Goal: Task Accomplishment & Management: Use online tool/utility

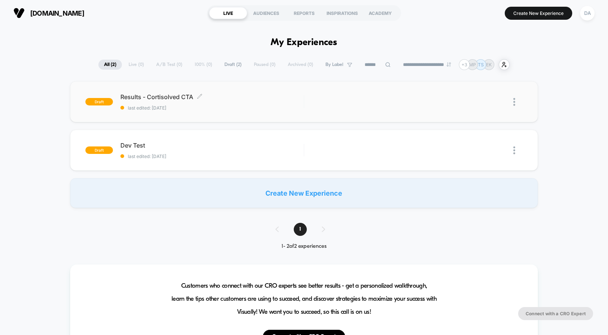
click at [226, 104] on div "Results - Cortisolved CTA Click to edit experience details Click to edit experi…" at bounding box center [211, 102] width 183 height 18
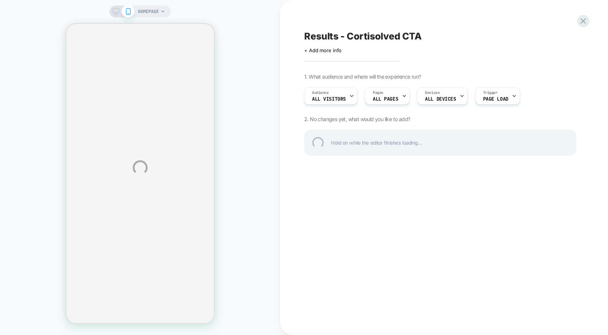
click at [157, 12] on span "HOMEPAGE" at bounding box center [148, 12] width 21 height 12
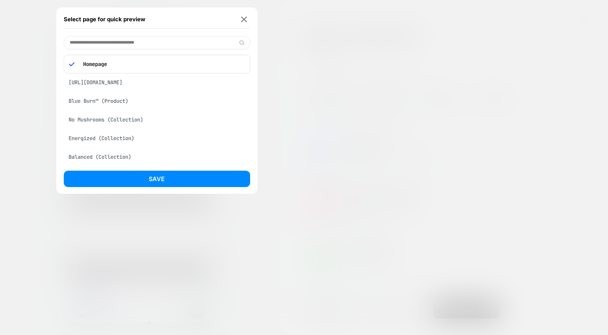
click at [133, 85] on div "[URL][DOMAIN_NAME]" at bounding box center [157, 82] width 186 height 14
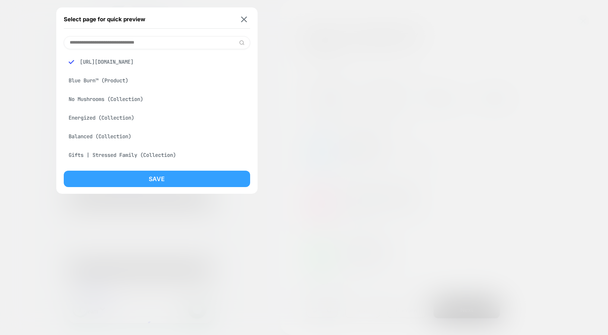
click at [110, 172] on button "Save" at bounding box center [157, 179] width 186 height 16
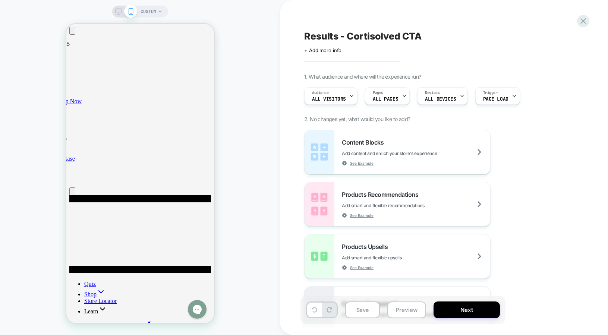
click at [122, 9] on div at bounding box center [124, 11] width 19 height 7
click at [119, 16] on div "CUSTOM" at bounding box center [140, 12] width 56 height 12
click at [128, 11] on icon at bounding box center [131, 11] width 7 height 7
click at [582, 22] on icon at bounding box center [584, 21] width 6 height 6
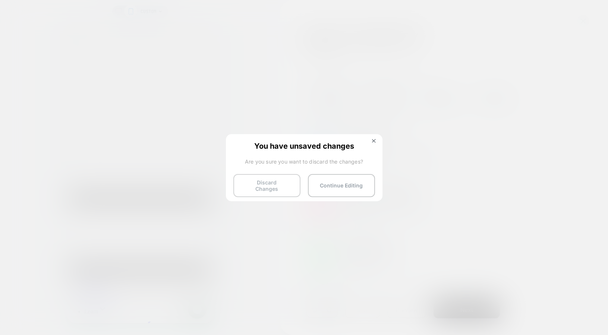
click at [277, 185] on button "Discard Changes" at bounding box center [266, 185] width 67 height 23
